Goal: Task Accomplishment & Management: Manage account settings

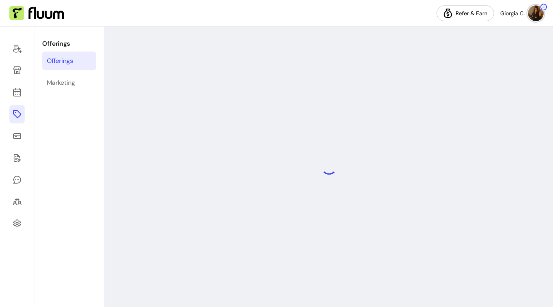
select select "***"
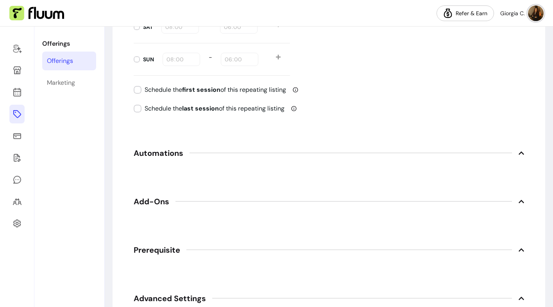
scroll to position [1086, 0]
click at [136, 251] on span "Prerequisite" at bounding box center [157, 250] width 47 height 11
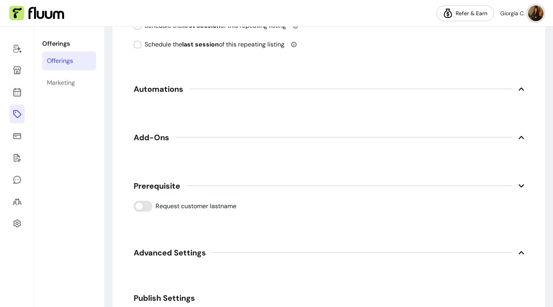
scroll to position [1152, 0]
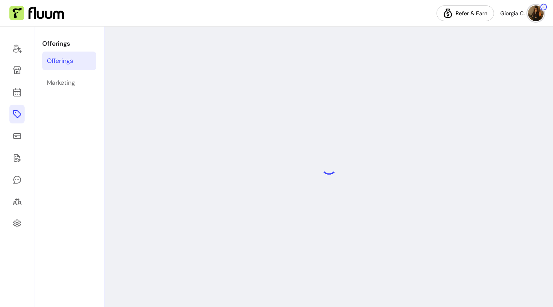
select select "***"
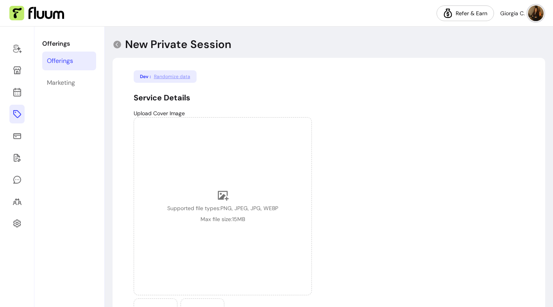
click at [534, 14] on img at bounding box center [536, 13] width 16 height 16
click at [487, 77] on li "Log Out" at bounding box center [504, 72] width 72 height 13
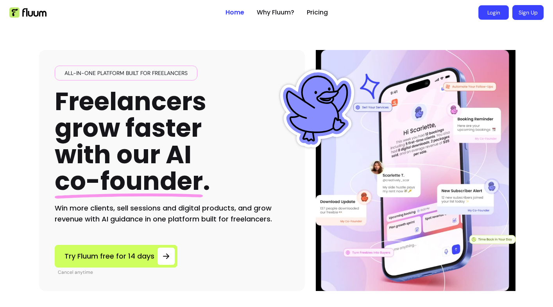
click at [498, 13] on link "Login" at bounding box center [493, 12] width 30 height 14
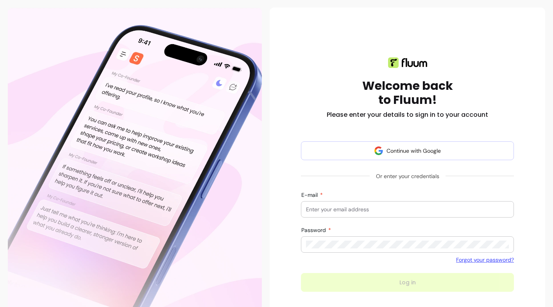
scroll to position [47, 0]
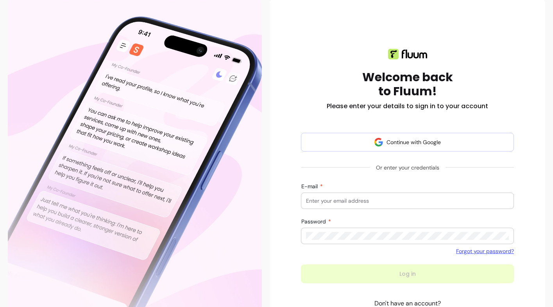
click at [349, 197] on div at bounding box center [407, 201] width 203 height 16
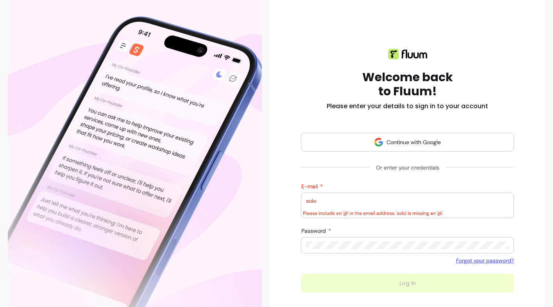
scroll to position [83, 0]
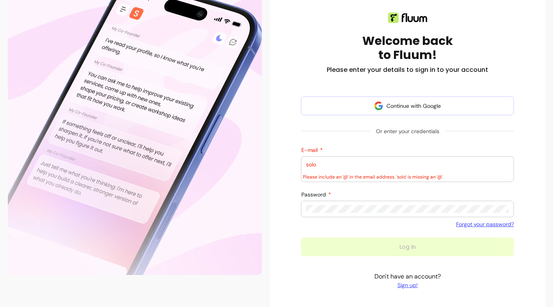
click at [325, 157] on div "solo" at bounding box center [407, 165] width 203 height 16
type input "[EMAIL_ADDRESS]"
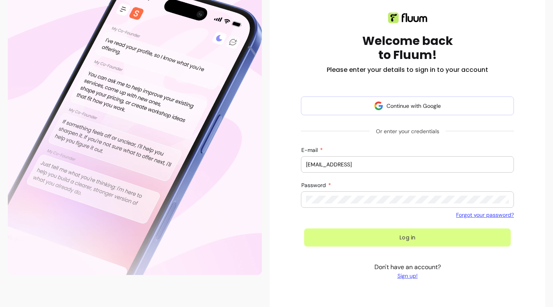
click at [375, 237] on button "Log in" at bounding box center [407, 238] width 207 height 18
